Goal: Transaction & Acquisition: Purchase product/service

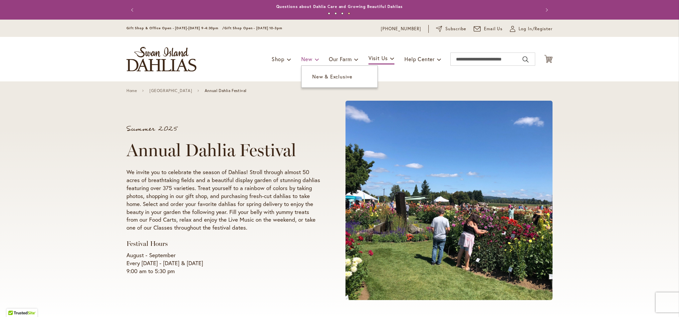
click at [303, 61] on span "New" at bounding box center [306, 59] width 11 height 7
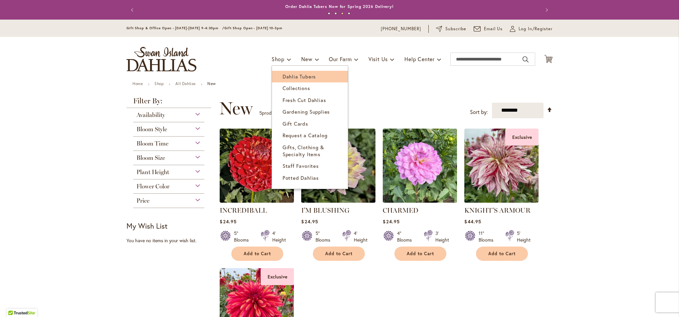
click at [284, 76] on span "Dahlia Tubers" at bounding box center [299, 76] width 33 height 7
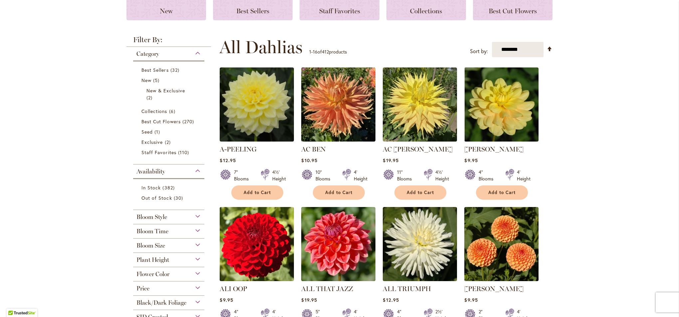
scroll to position [100, 0]
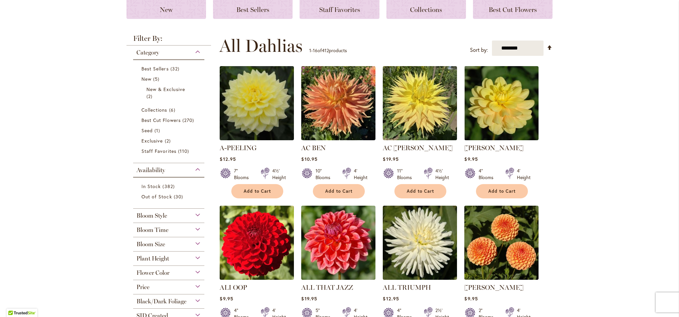
click at [195, 214] on div "Bloom Style" at bounding box center [168, 214] width 71 height 11
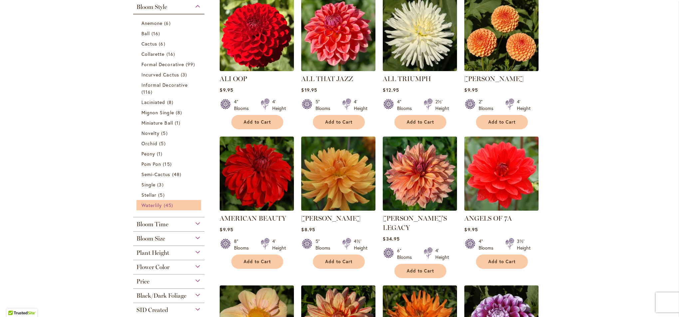
click at [149, 204] on span "Waterlily" at bounding box center [151, 205] width 20 height 6
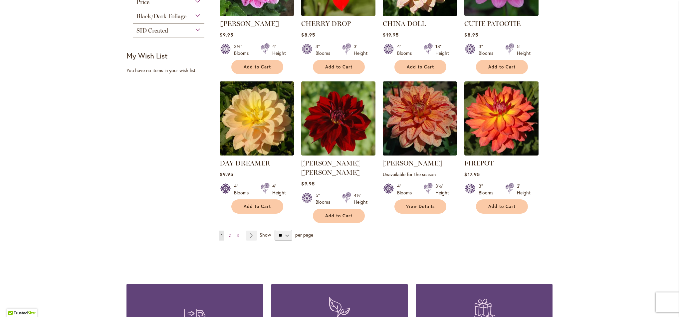
scroll to position [499, 0]
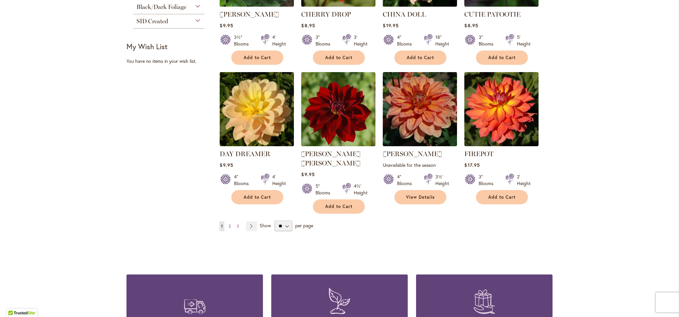
click at [229, 224] on span "2" at bounding box center [230, 226] width 2 height 5
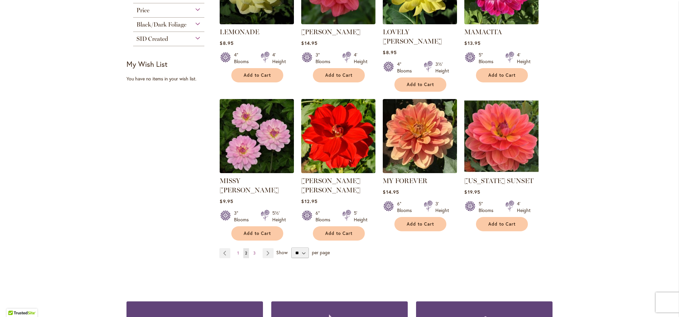
scroll to position [499, 0]
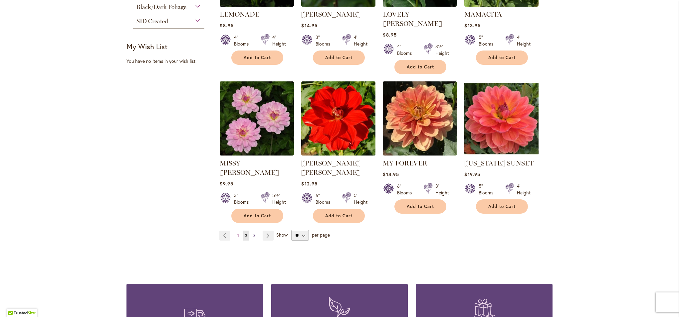
click at [253, 233] on span "3" at bounding box center [254, 235] width 2 height 5
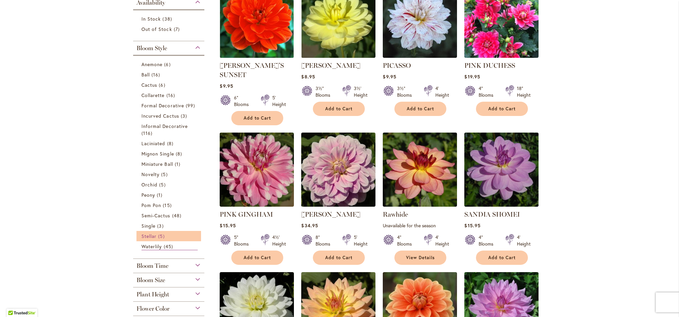
scroll to position [166, 0]
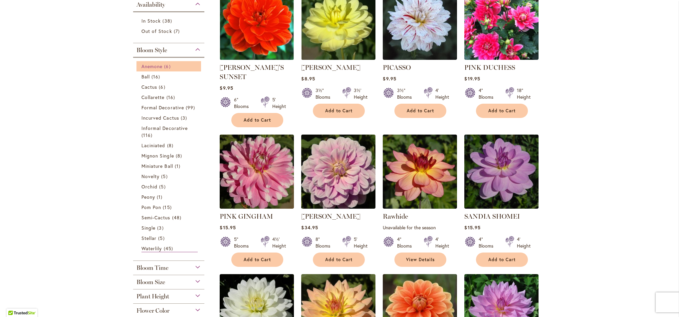
click at [142, 70] on link "Anemone 6 items" at bounding box center [169, 66] width 56 height 7
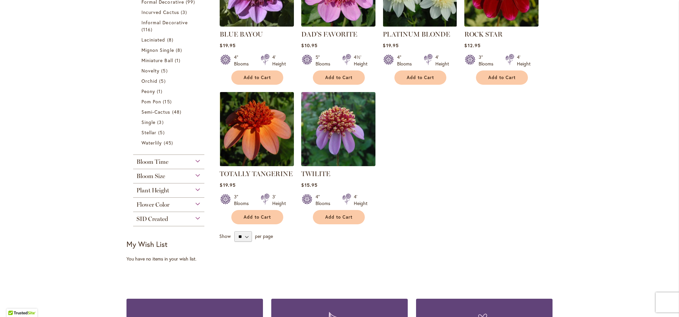
scroll to position [100, 0]
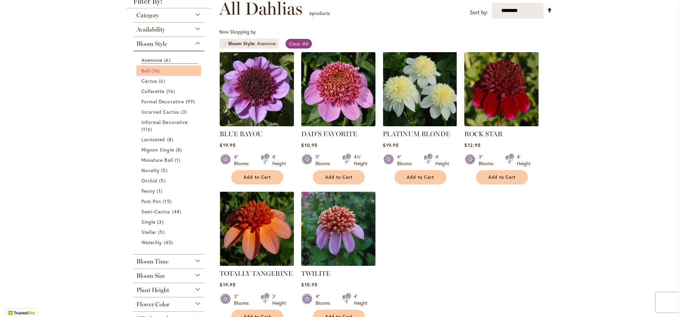
click at [151, 72] on span "16 items" at bounding box center [156, 70] width 10 height 7
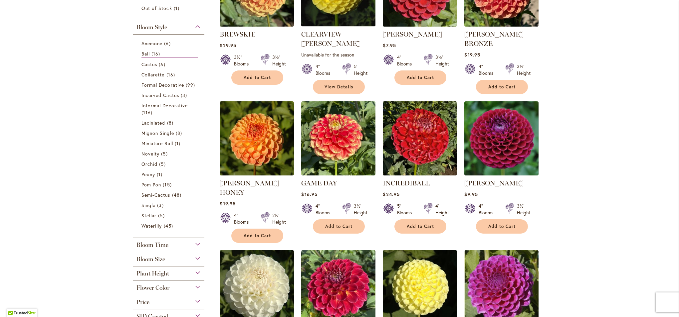
scroll to position [100, 0]
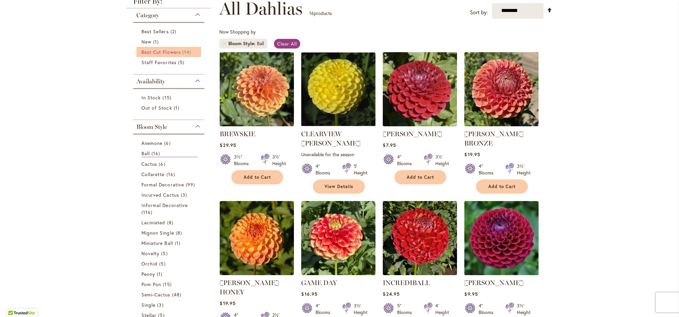
click at [154, 55] on link "Best Cut Flowers 14 items" at bounding box center [169, 52] width 56 height 7
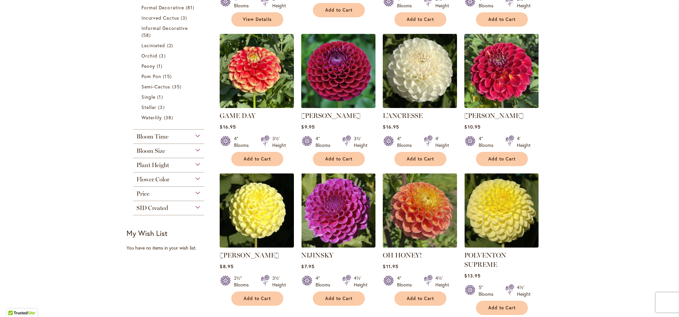
scroll to position [200, 0]
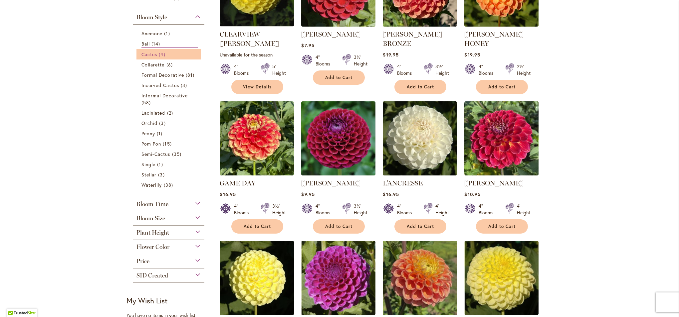
click at [147, 54] on span "Cactus" at bounding box center [149, 54] width 16 height 6
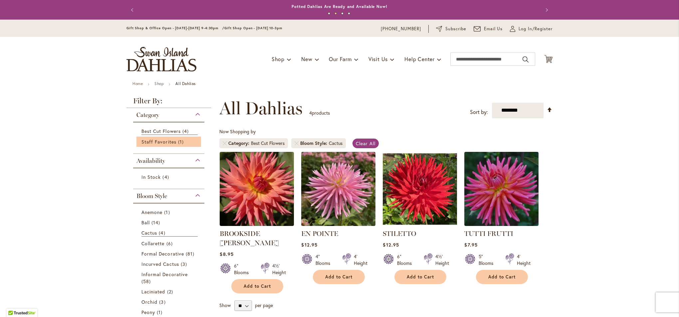
click at [151, 146] on li "Staff Favorites 1 item" at bounding box center [168, 142] width 65 height 10
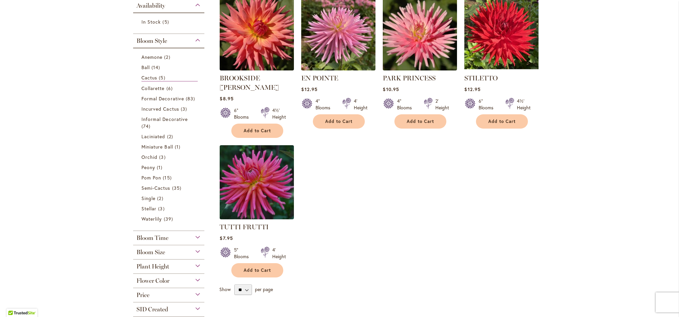
scroll to position [100, 0]
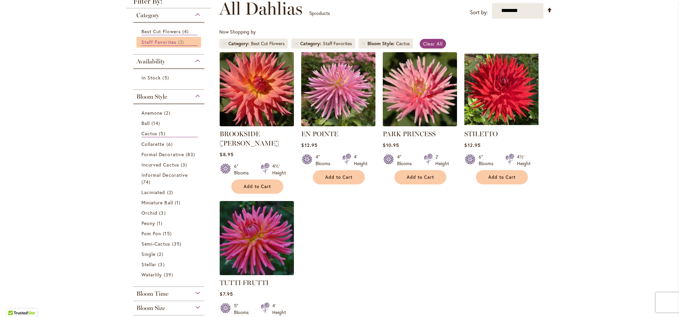
click at [150, 43] on span "Staff Favorites" at bounding box center [158, 42] width 35 height 6
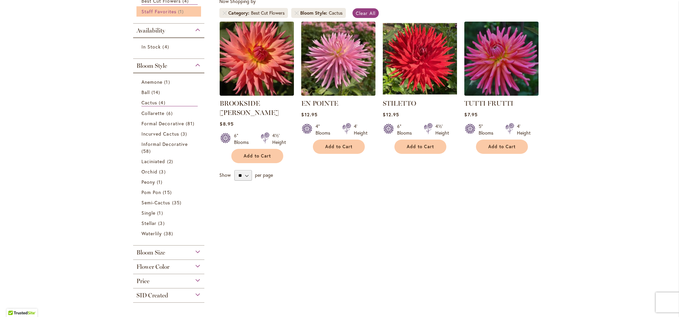
scroll to position [166, 0]
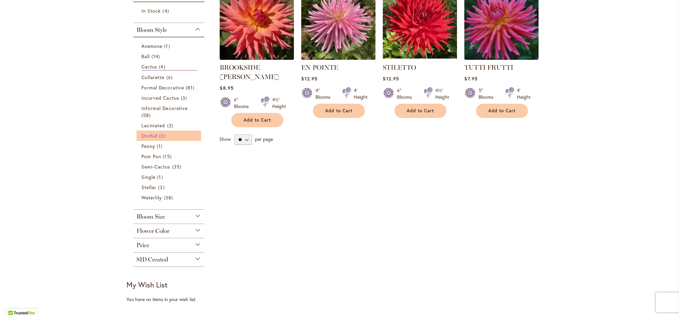
click at [149, 135] on span "Orchid" at bounding box center [149, 136] width 16 height 6
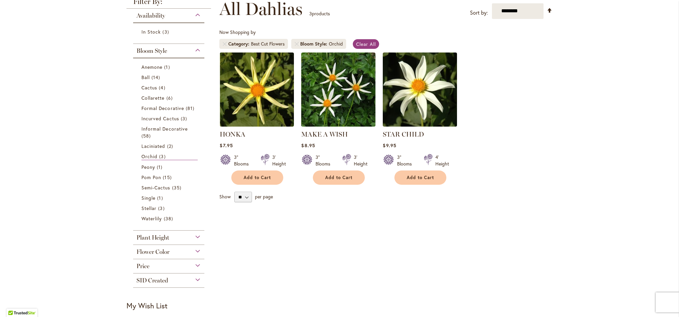
scroll to position [100, 0]
click at [144, 146] on span "Laciniated" at bounding box center [153, 146] width 24 height 6
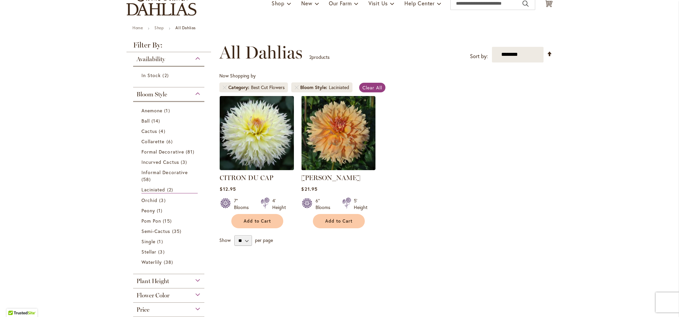
scroll to position [67, 0]
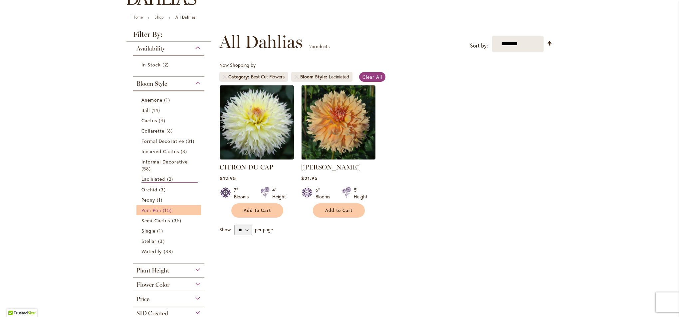
click at [151, 212] on span "Pom Pon" at bounding box center [151, 210] width 20 height 6
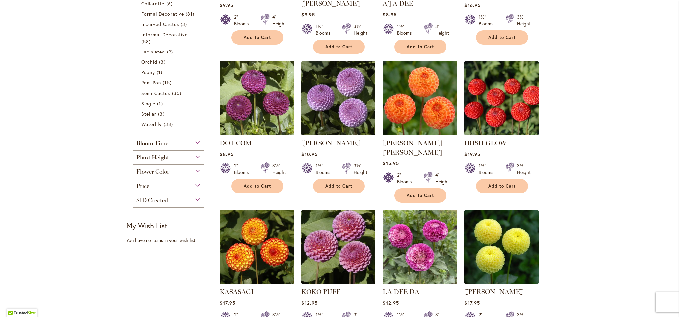
scroll to position [166, 0]
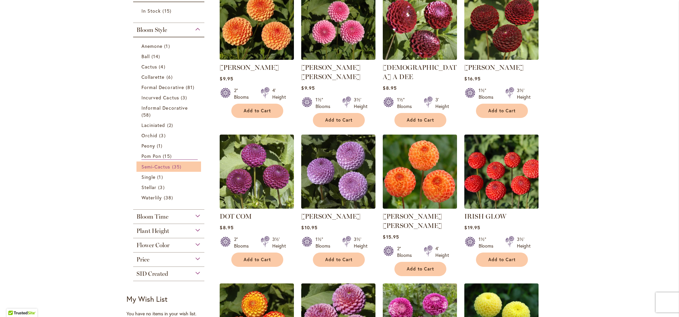
click at [141, 169] on span "Semi-Cactus" at bounding box center [155, 167] width 29 height 6
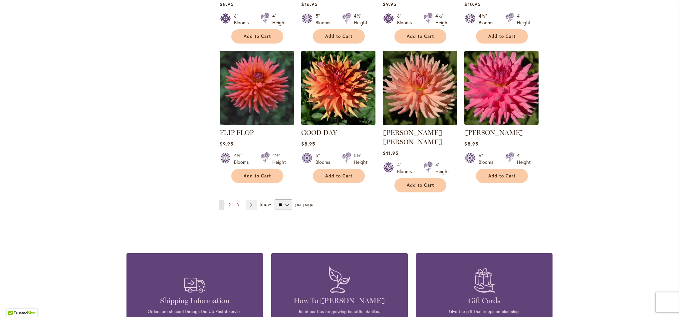
scroll to position [532, 0]
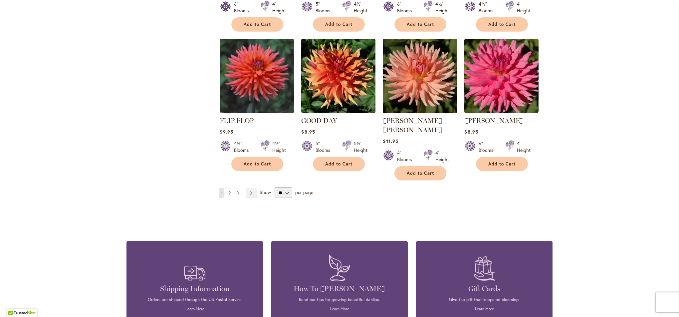
click at [229, 191] on span "2" at bounding box center [230, 193] width 2 height 5
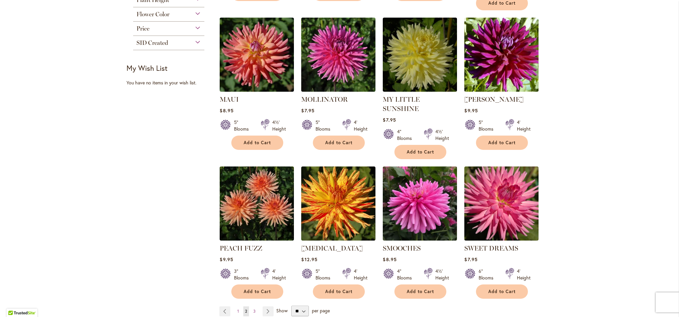
scroll to position [466, 0]
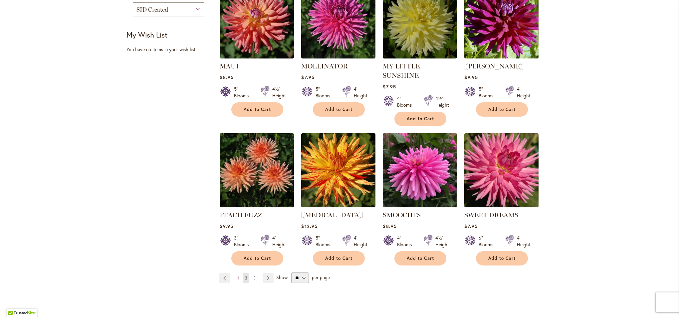
click at [253, 276] on span "3" at bounding box center [254, 278] width 2 height 5
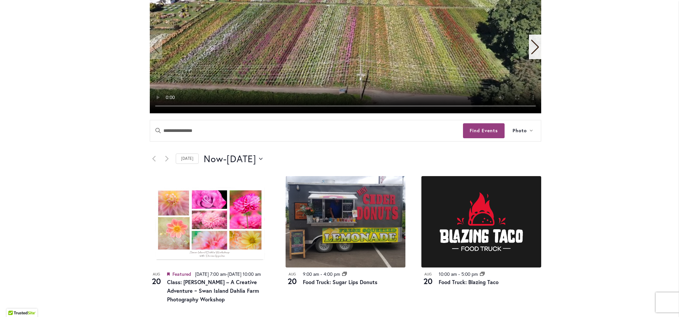
scroll to position [67, 0]
